Goal: Transaction & Acquisition: Obtain resource

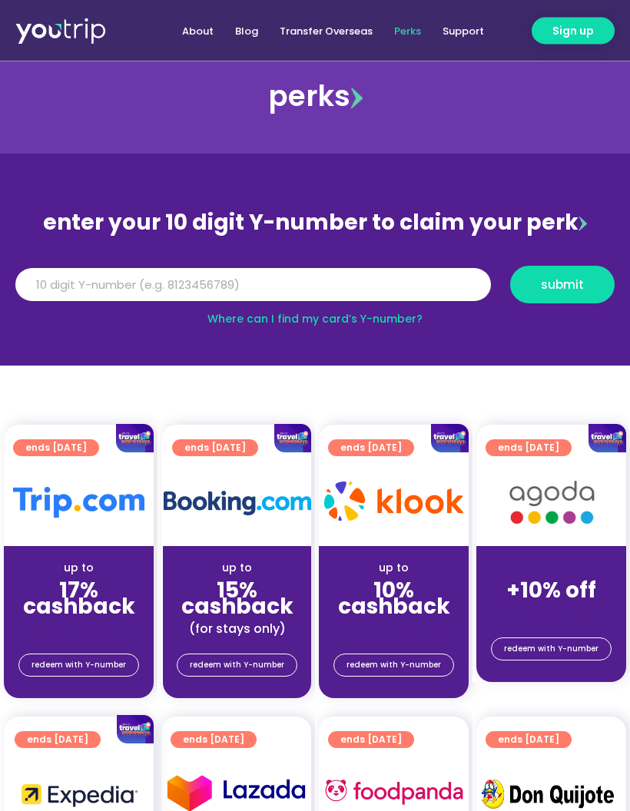
scroll to position [24, 0]
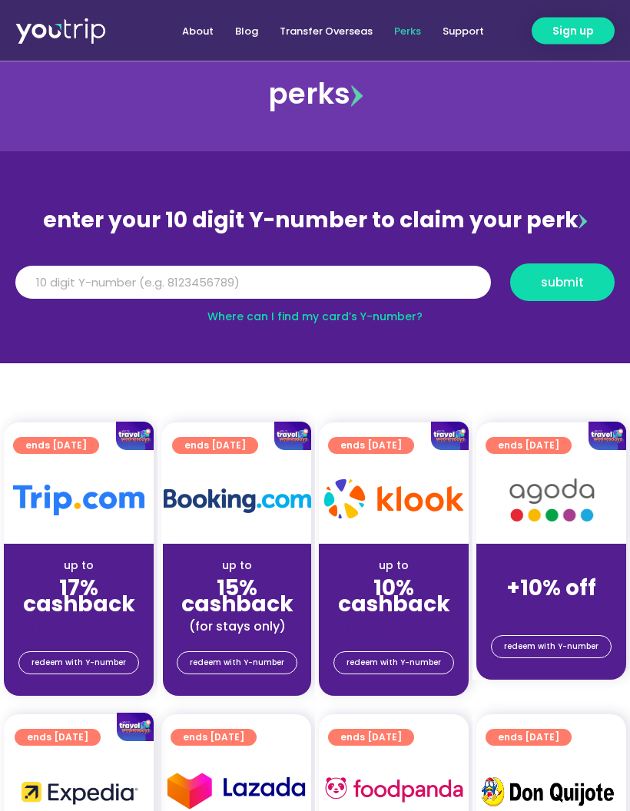
click at [108, 553] on div "up to 17% cashback (for stays only)" at bounding box center [79, 589] width 150 height 91
click at [87, 453] on span "ends [DATE]" at bounding box center [55, 446] width 61 height 17
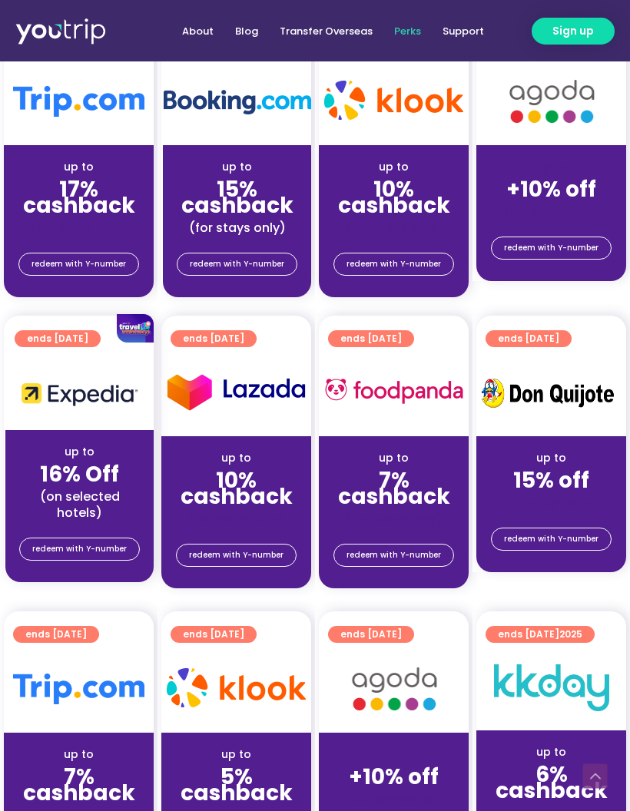
scroll to position [426, 0]
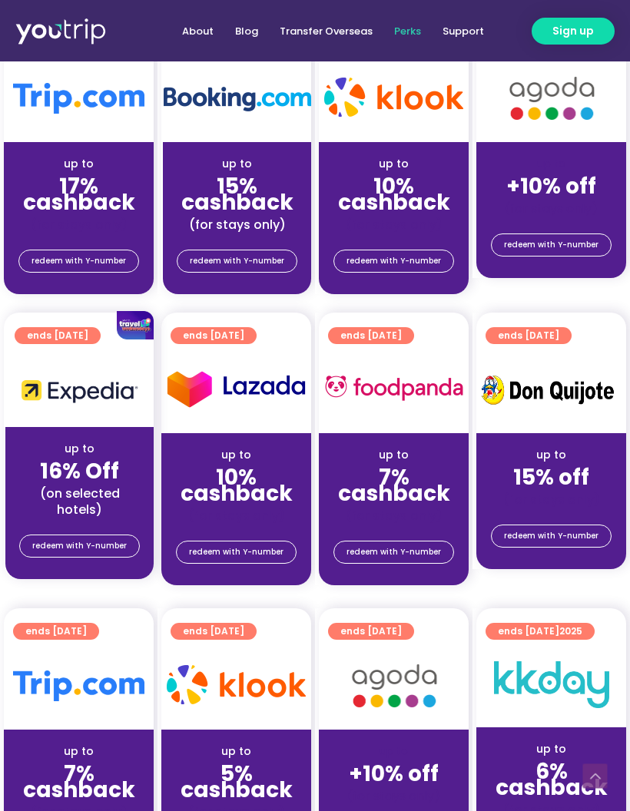
click at [114, 263] on span "redeem with Y-number" at bounding box center [78, 260] width 94 height 21
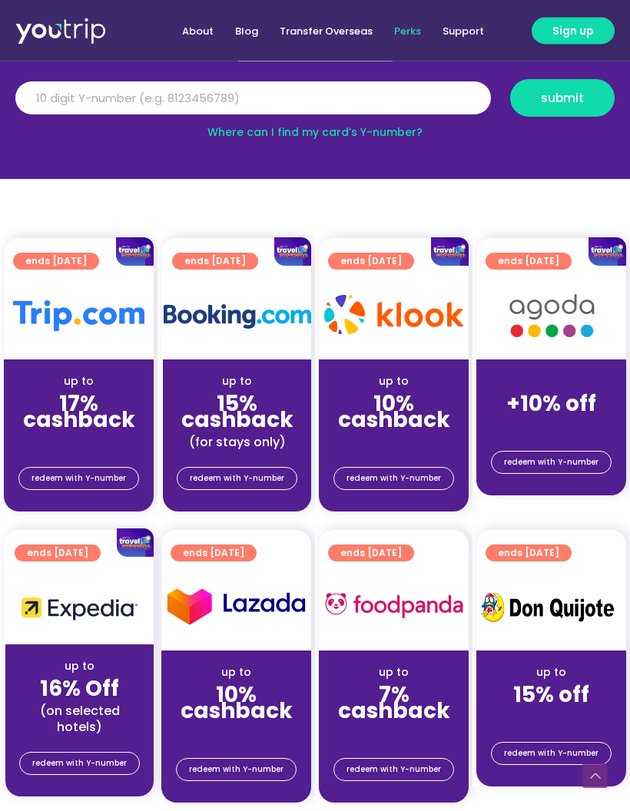
scroll to position [176, 0]
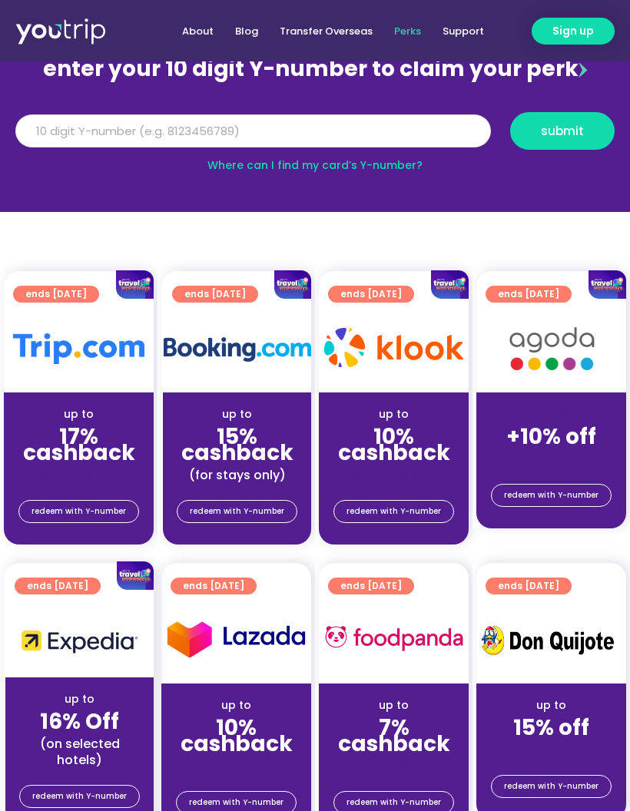
click at [324, 137] on input "Y Number" at bounding box center [252, 131] width 475 height 34
type input "8868138546"
click at [579, 129] on span "submit" at bounding box center [562, 131] width 43 height 12
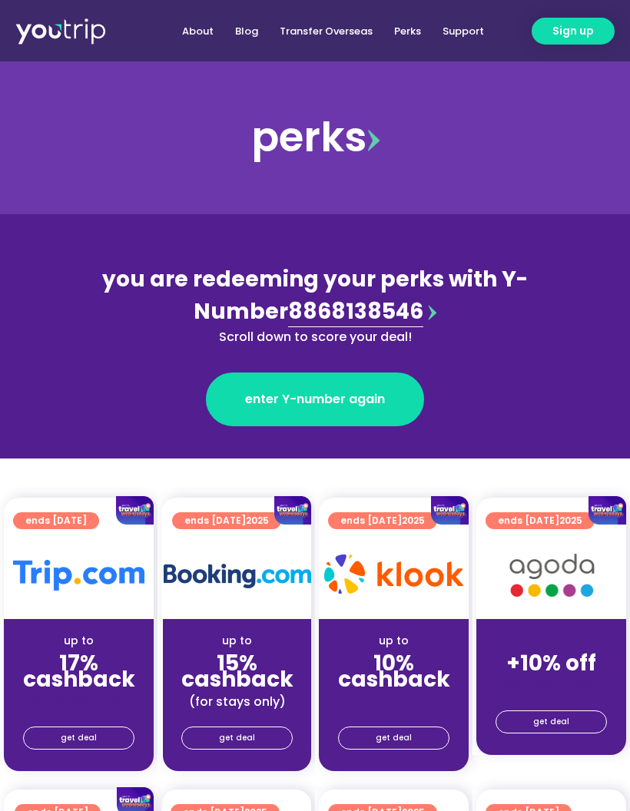
click at [108, 739] on link "get deal" at bounding box center [78, 737] width 111 height 23
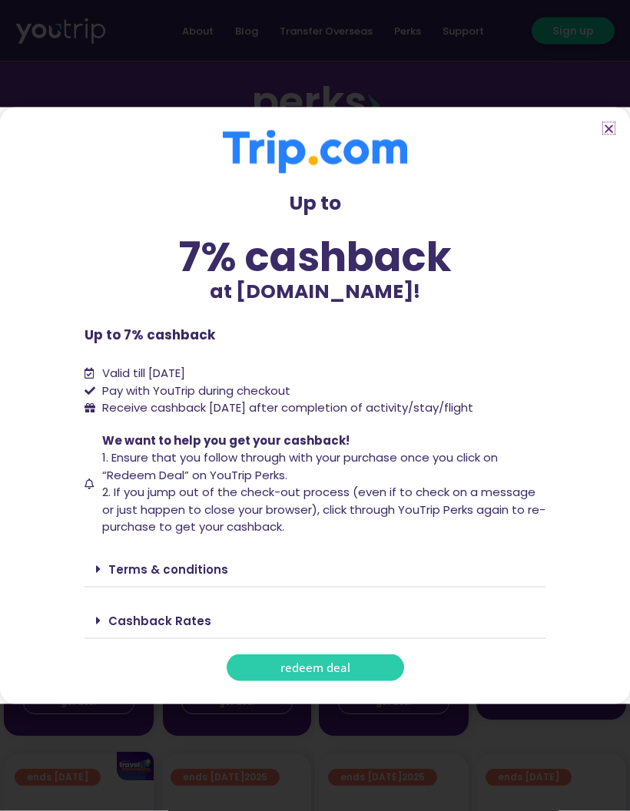
scroll to position [35, 0]
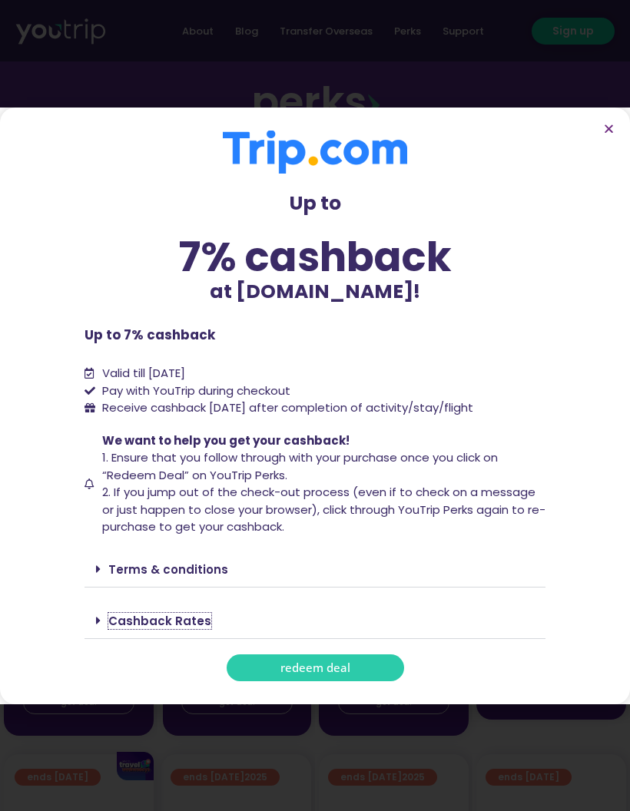
click at [111, 629] on link "Cashback Rates" at bounding box center [159, 621] width 103 height 16
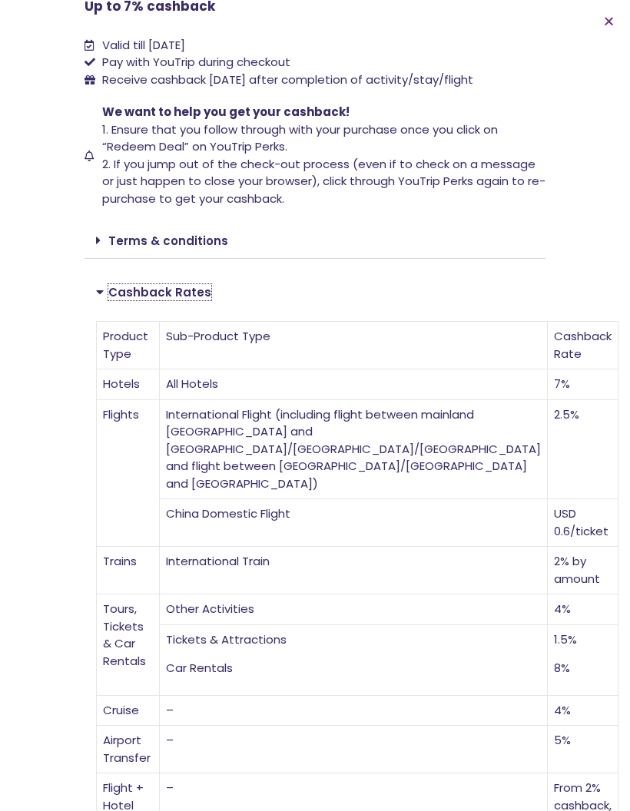
scroll to position [220, 0]
